Goal: Navigation & Orientation: Find specific page/section

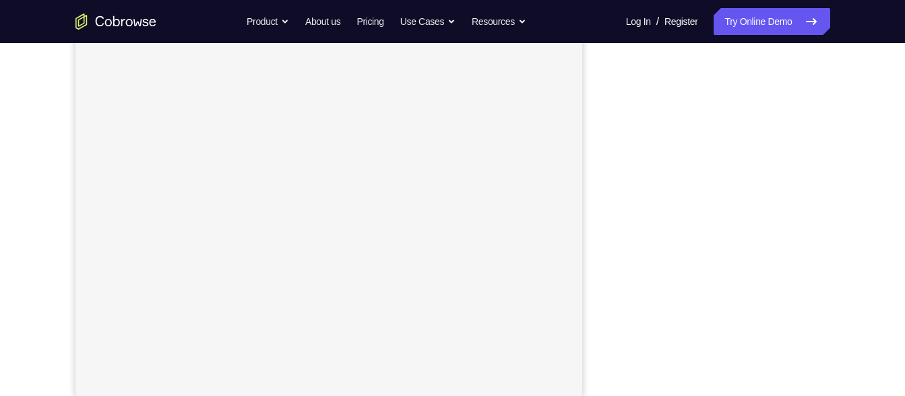
scroll to position [218, 0]
drag, startPoint x: 758, startPoint y: 329, endPoint x: 824, endPoint y: 104, distance: 234.6
click at [824, 104] on div at bounding box center [723, 202] width 216 height 415
drag, startPoint x: 822, startPoint y: 110, endPoint x: 608, endPoint y: 125, distance: 214.2
click at [608, 125] on div "Your Support Agent Your Customer Web iOS Android" at bounding box center [452, 160] width 755 height 498
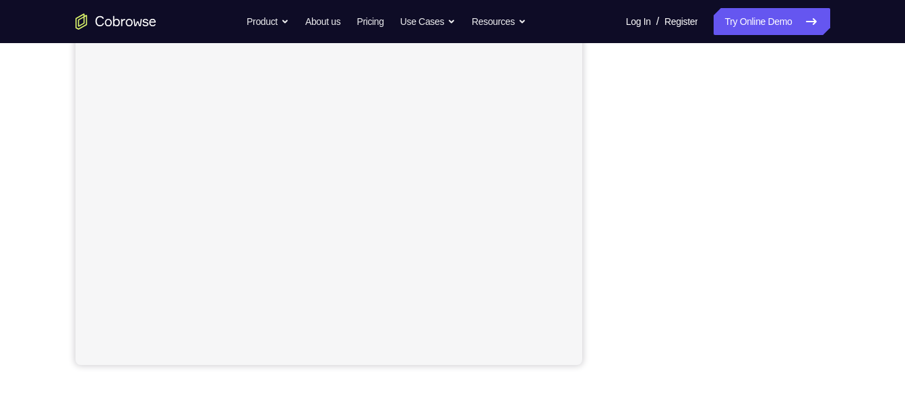
scroll to position [255, 0]
drag, startPoint x: 636, startPoint y: 40, endPoint x: 828, endPoint y: 83, distance: 197.4
click at [828, 83] on div at bounding box center [723, 165] width 216 height 415
drag, startPoint x: 820, startPoint y: 100, endPoint x: 616, endPoint y: 167, distance: 214.4
click at [616, 167] on div at bounding box center [723, 165] width 216 height 415
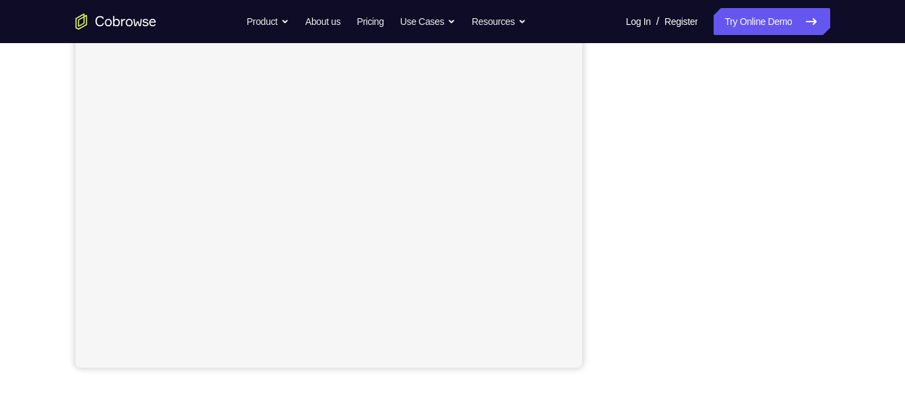
scroll to position [258, 0]
drag, startPoint x: 617, startPoint y: 95, endPoint x: 820, endPoint y: 153, distance: 211.7
click at [820, 153] on div at bounding box center [723, 162] width 216 height 415
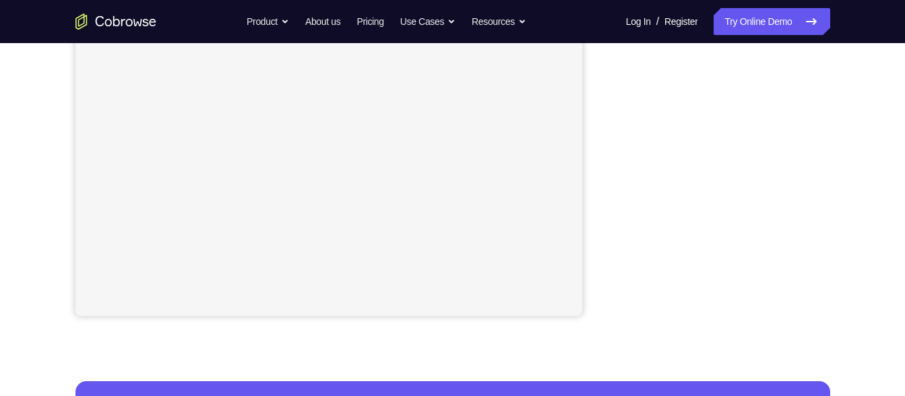
scroll to position [317, 0]
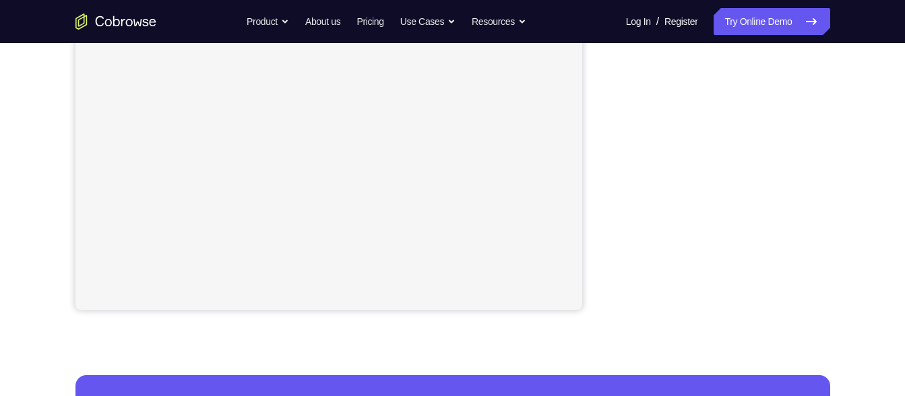
drag, startPoint x: 819, startPoint y: 159, endPoint x: 605, endPoint y: 158, distance: 214.3
click at [605, 158] on div "Your Support Agent Your Customer Web iOS Android" at bounding box center [452, 62] width 755 height 498
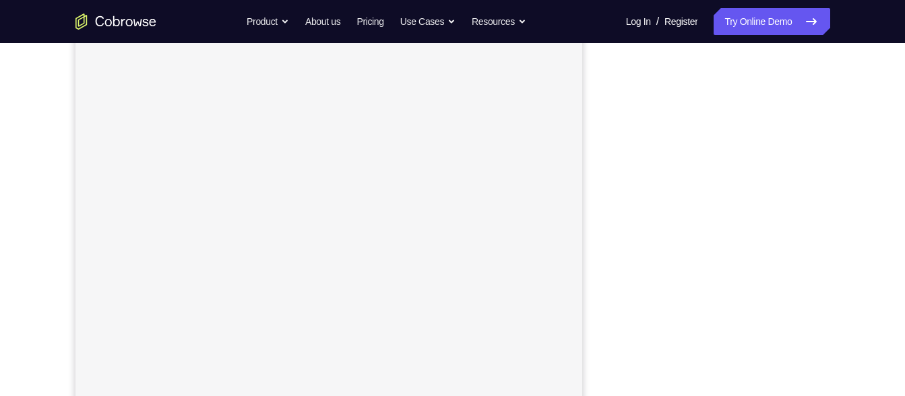
scroll to position [189, 0]
drag, startPoint x: 623, startPoint y: 159, endPoint x: 587, endPoint y: 168, distance: 36.8
click at [587, 168] on div "Your Support Agent Your Customer Web iOS Android" at bounding box center [452, 190] width 755 height 498
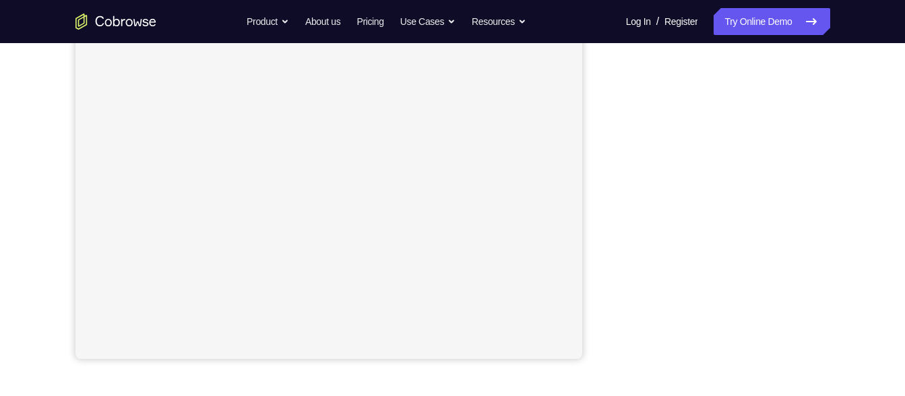
scroll to position [268, 0]
drag, startPoint x: 616, startPoint y: 140, endPoint x: 836, endPoint y: 164, distance: 221.7
click at [836, 164] on div "Your Support Agent Your Customer Web iOS Android Next Steps We’d be happy to gi…" at bounding box center [453, 219] width 863 height 889
click at [596, 221] on div "Your Support Agent Your Customer Web iOS Android" at bounding box center [452, 110] width 755 height 498
drag, startPoint x: 623, startPoint y: 202, endPoint x: 611, endPoint y: 196, distance: 13.6
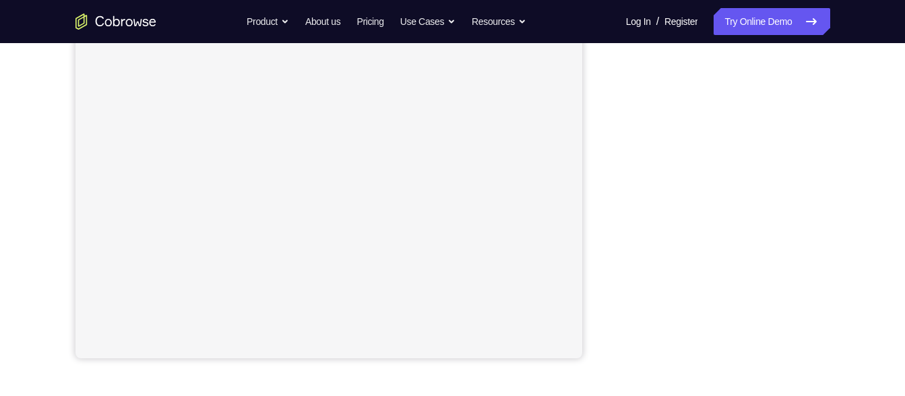
click at [611, 196] on div "Your Support Agent Your Customer Web iOS Android" at bounding box center [452, 110] width 755 height 498
drag, startPoint x: 598, startPoint y: 119, endPoint x: 599, endPoint y: 198, distance: 79.5
click at [599, 198] on div "Your Support Agent Your Customer Web iOS Android" at bounding box center [452, 115] width 755 height 498
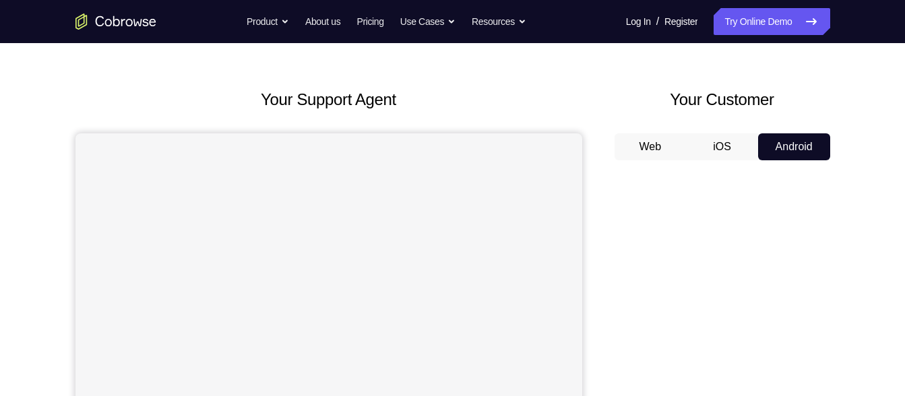
scroll to position [41, 0]
click at [697, 150] on button "iOS" at bounding box center [722, 147] width 72 height 27
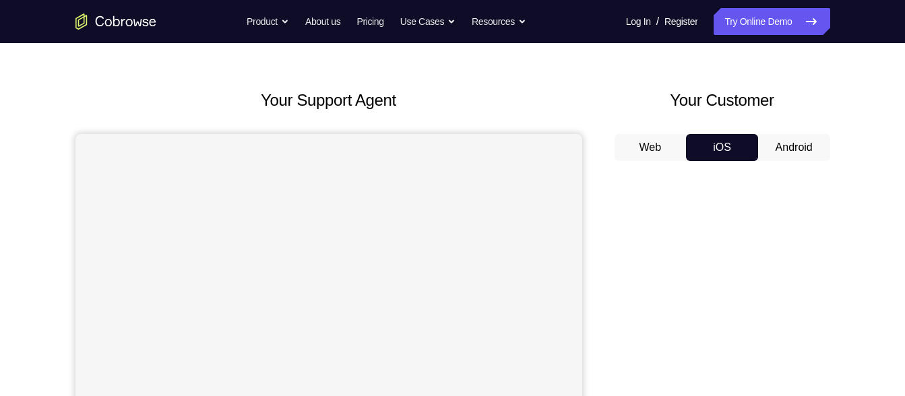
click at [650, 149] on button "Web" at bounding box center [651, 147] width 72 height 27
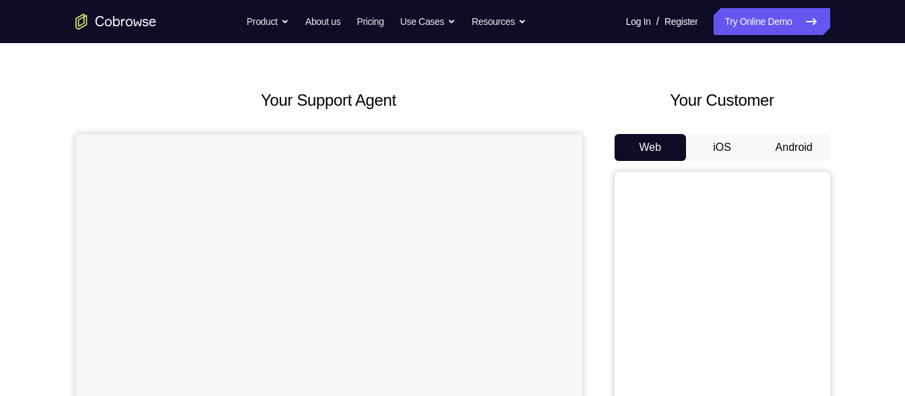
click at [772, 149] on button "Android" at bounding box center [794, 147] width 72 height 27
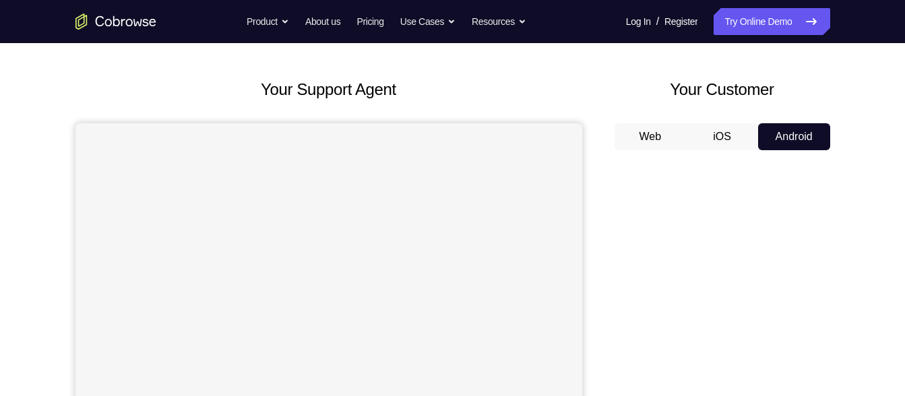
scroll to position [0, 0]
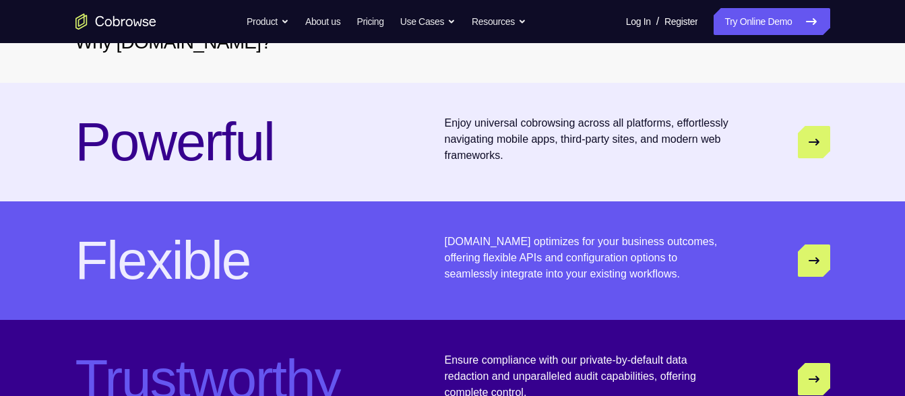
scroll to position [3425, 0]
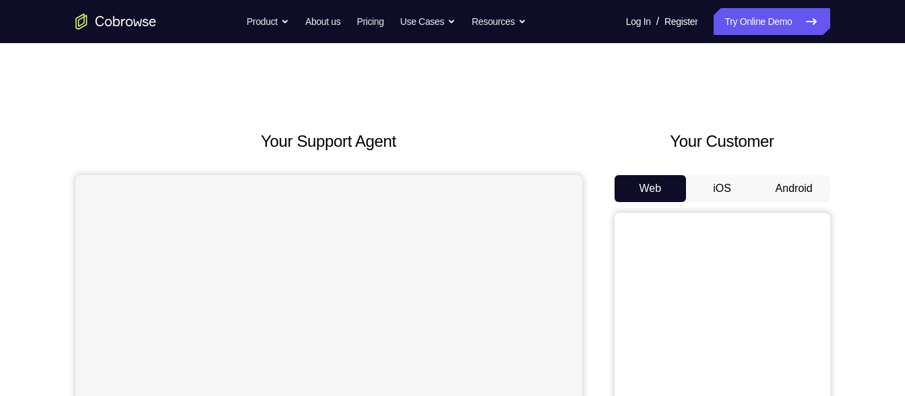
click at [801, 187] on button "Android" at bounding box center [794, 188] width 72 height 27
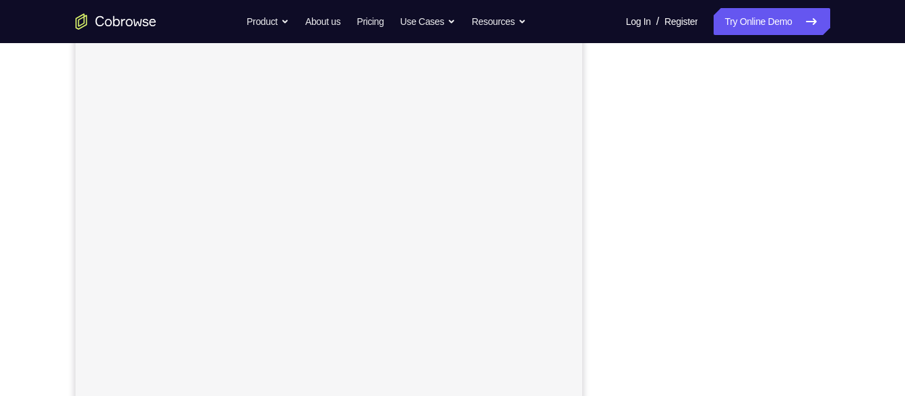
scroll to position [195, 0]
drag, startPoint x: 617, startPoint y: 107, endPoint x: 830, endPoint y: 165, distance: 221.4
click at [830, 165] on div "Your Support Agent Your Customer Web iOS Android Next Steps We’d be happy to gi…" at bounding box center [453, 292] width 863 height 889
drag, startPoint x: 819, startPoint y: 168, endPoint x: 606, endPoint y: 127, distance: 216.9
click at [606, 127] on div "Your Support Agent Your Customer Web iOS Android" at bounding box center [452, 184] width 755 height 498
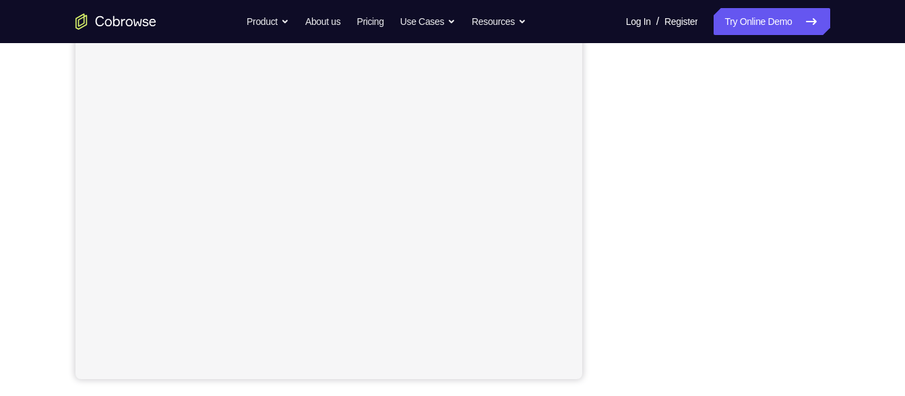
scroll to position [248, 0]
drag, startPoint x: 620, startPoint y: 92, endPoint x: 605, endPoint y: 136, distance: 47.1
click at [605, 136] on div "Your Support Agent Your Customer Web iOS Android" at bounding box center [452, 130] width 755 height 498
drag, startPoint x: 624, startPoint y: 84, endPoint x: 599, endPoint y: 149, distance: 70.0
click at [599, 149] on div "Your Support Agent Your Customer Web iOS Android" at bounding box center [452, 130] width 755 height 498
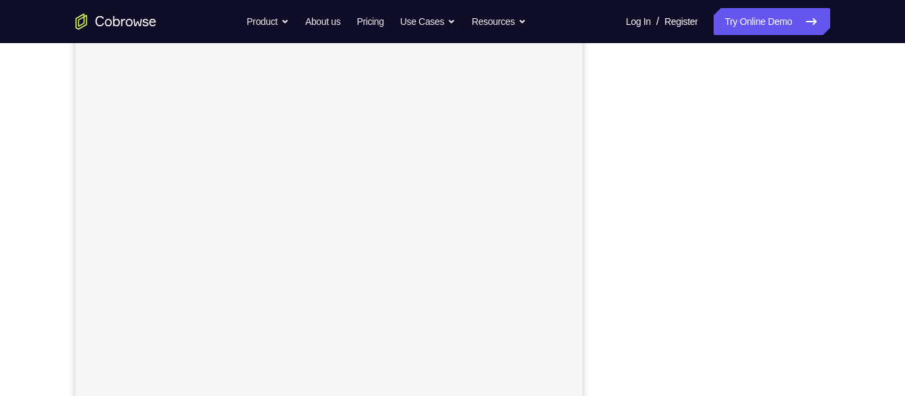
scroll to position [185, 0]
drag, startPoint x: 599, startPoint y: 70, endPoint x: 603, endPoint y: 151, distance: 81.0
click at [603, 151] on div "Your Support Agent Your Customer Web iOS Android" at bounding box center [452, 193] width 755 height 498
drag, startPoint x: 626, startPoint y: 154, endPoint x: 617, endPoint y: 164, distance: 12.9
click at [617, 164] on div at bounding box center [723, 235] width 216 height 415
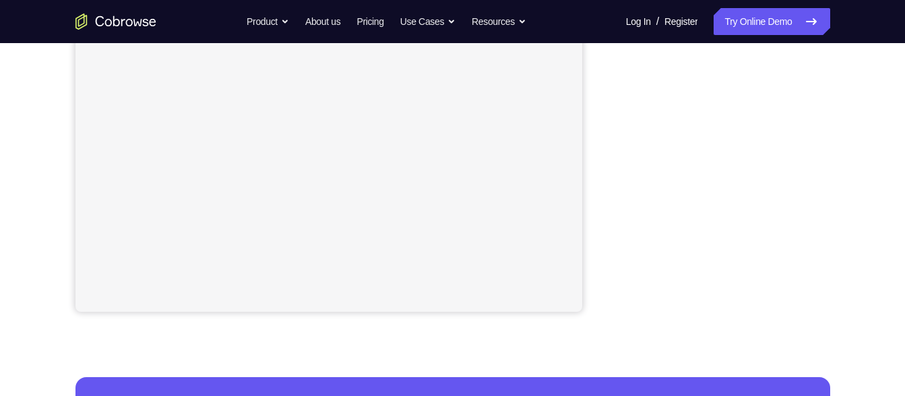
scroll to position [315, 0]
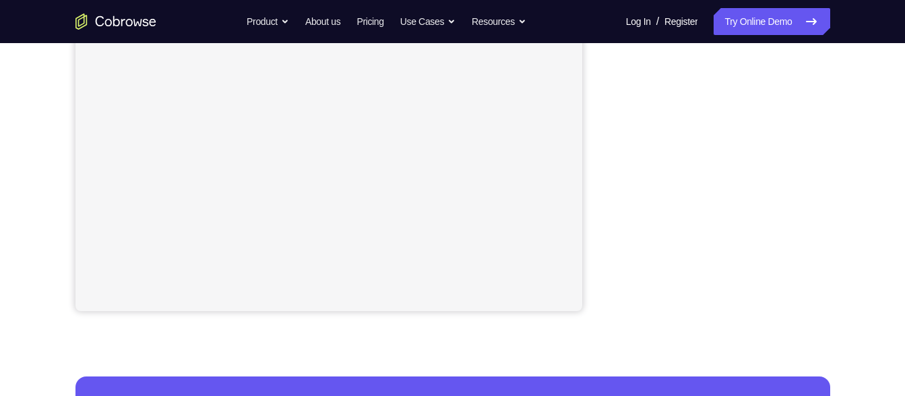
drag, startPoint x: 607, startPoint y: 91, endPoint x: 607, endPoint y: 148, distance: 57.3
click at [607, 148] on div "Your Support Agent Your Customer Web iOS Android" at bounding box center [452, 63] width 755 height 498
drag, startPoint x: 620, startPoint y: 152, endPoint x: 624, endPoint y: 125, distance: 26.6
click at [624, 125] on div at bounding box center [723, 105] width 216 height 415
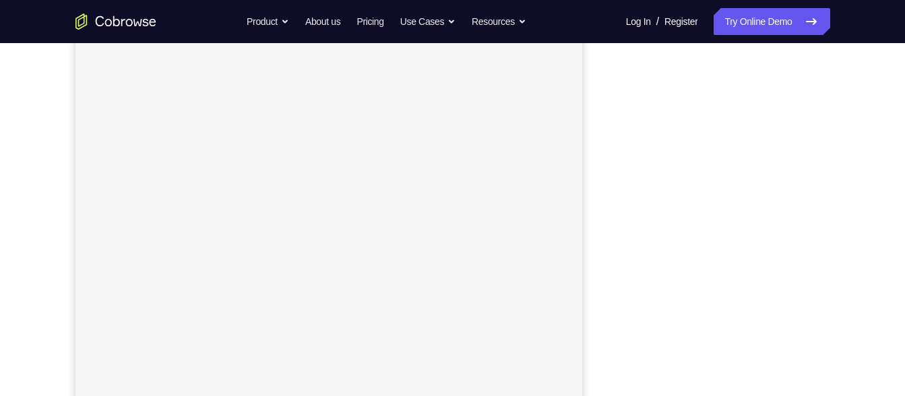
scroll to position [196, 0]
drag, startPoint x: 625, startPoint y: 88, endPoint x: 610, endPoint y: 170, distance: 82.9
click at [610, 170] on div "Your Support Agent Your Customer Web iOS Android" at bounding box center [452, 182] width 755 height 498
drag, startPoint x: 615, startPoint y: 93, endPoint x: 609, endPoint y: 107, distance: 15.4
click at [609, 107] on div "Your Support Agent Your Customer Web iOS Android" at bounding box center [452, 182] width 755 height 498
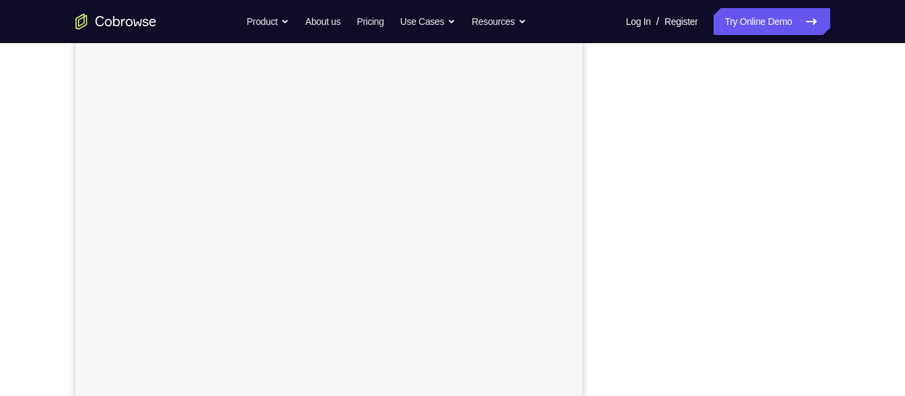
drag, startPoint x: 618, startPoint y: 133, endPoint x: 609, endPoint y: 175, distance: 42.2
click at [609, 175] on div "Your Support Agent Your Customer Web iOS Android" at bounding box center [452, 182] width 755 height 498
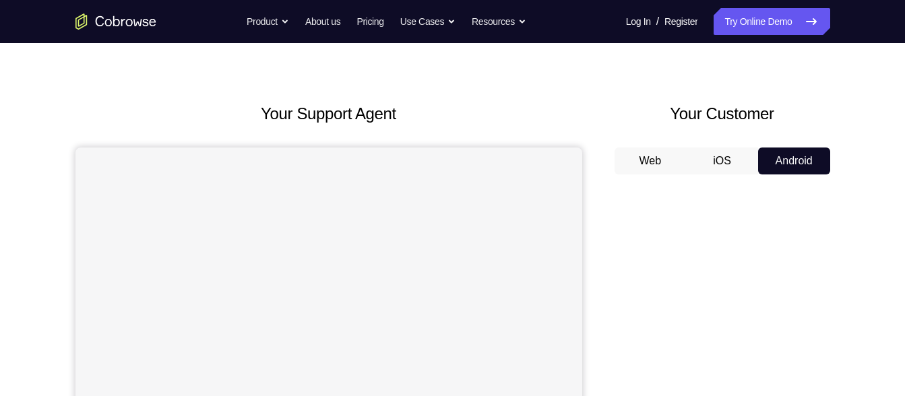
scroll to position [24, 0]
